Goal: Information Seeking & Learning: Find specific fact

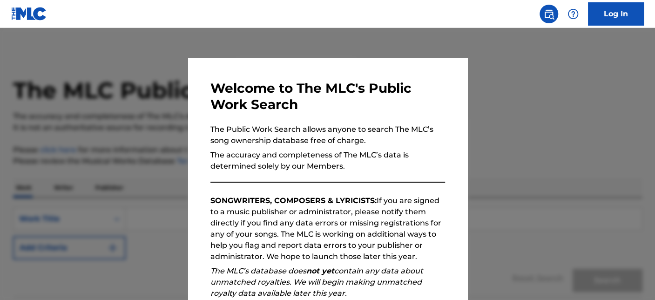
click at [501, 102] on div at bounding box center [327, 178] width 655 height 300
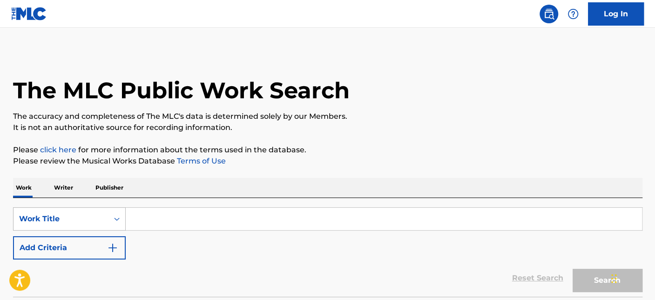
click at [88, 222] on div "Work Title" at bounding box center [69, 218] width 113 height 23
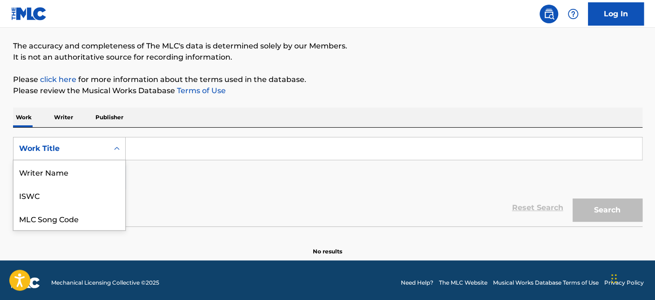
scroll to position [47, 0]
click at [86, 170] on div "MLC Song Code" at bounding box center [70, 171] width 112 height 23
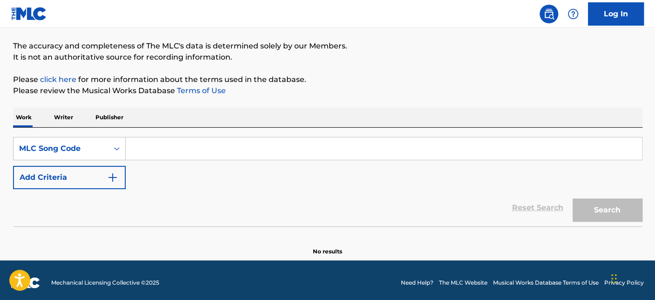
click at [147, 156] on input "Search Form" at bounding box center [384, 148] width 516 height 22
paste input "A7426P"
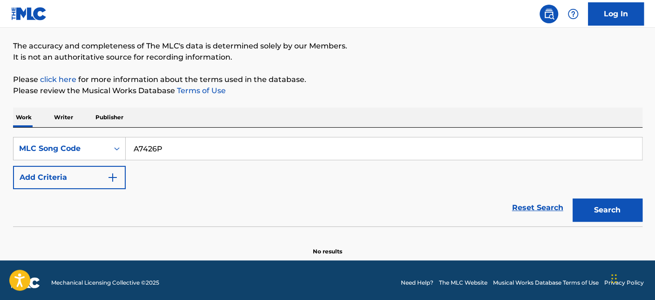
type input "A7426P"
click at [624, 211] on button "Search" at bounding box center [608, 209] width 70 height 23
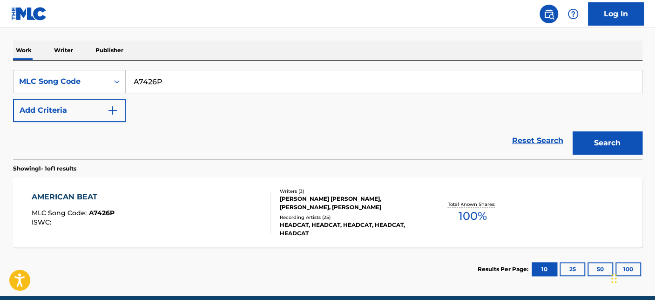
scroll to position [174, 0]
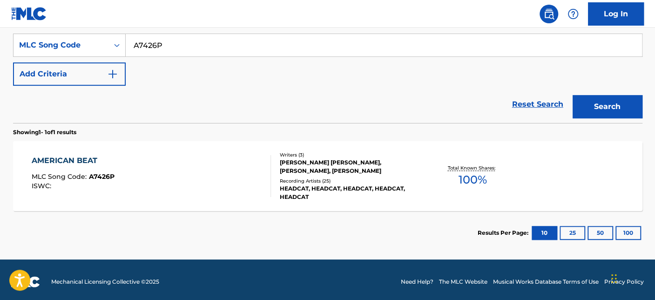
click at [86, 153] on div "AMERICAN BEAT MLC Song Code : A7426P ISWC : Writers ( 3 ) [PERSON_NAME] [PERSON…" at bounding box center [328, 176] width 630 height 70
